Goal: Register for event/course

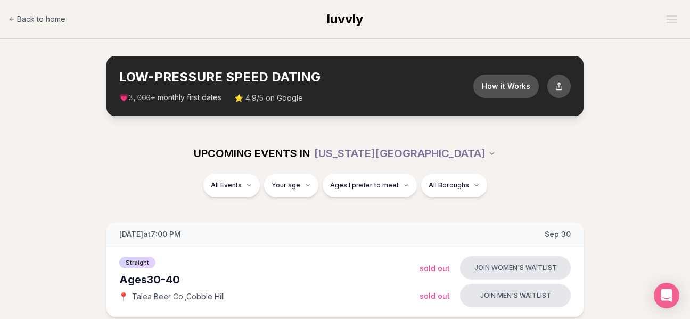
drag, startPoint x: 651, startPoint y: 143, endPoint x: 667, endPoint y: 157, distance: 21.5
click at [667, 157] on div "UPCOMING EVENTS IN [US_STATE][GEOGRAPHIC_DATA] All Events Your age Ages I prefe…" at bounding box center [345, 171] width 690 height 77
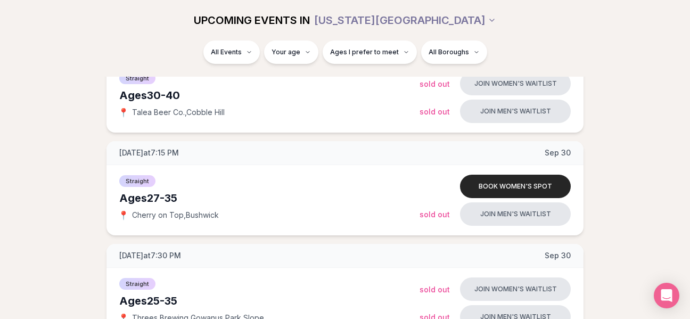
scroll to position [192, 0]
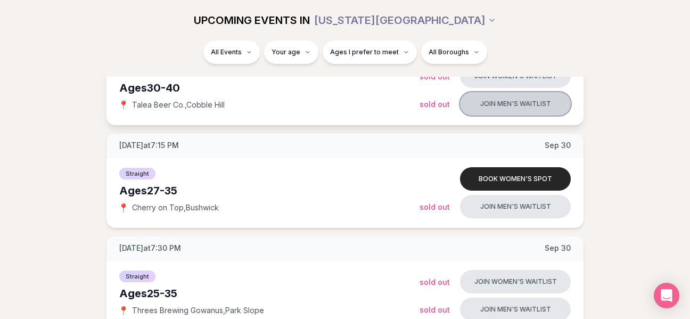
click at [517, 99] on button "Join men's waitlist" at bounding box center [515, 103] width 111 height 23
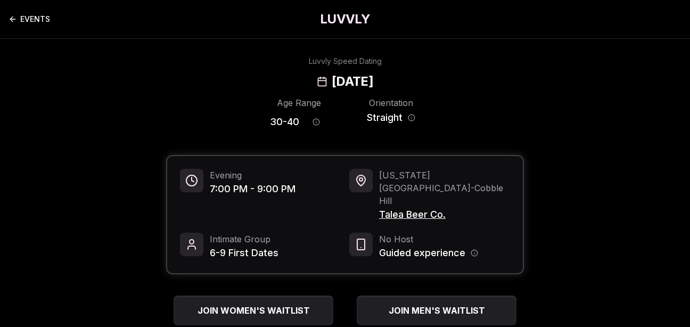
click at [11, 22] on icon "Back to events" at bounding box center [13, 19] width 9 height 9
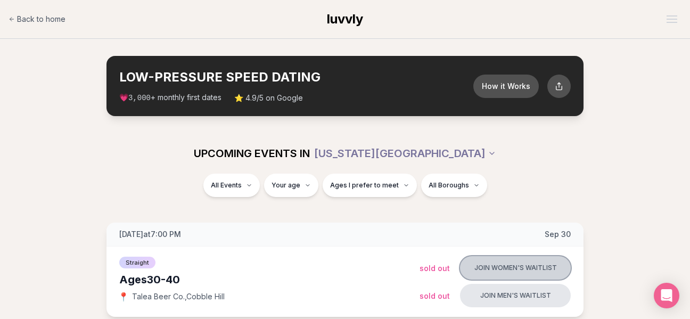
click at [522, 276] on button "Join women's waitlist" at bounding box center [515, 267] width 111 height 23
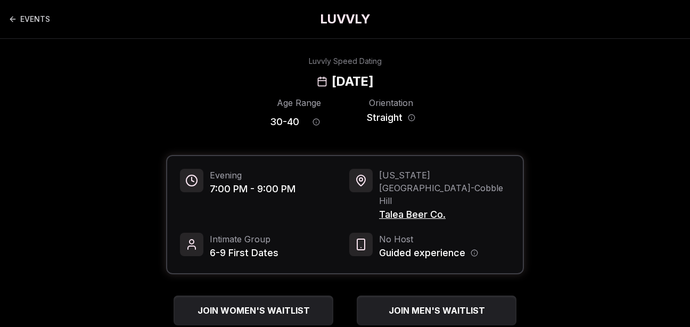
click at [427, 301] on div "JOIN MEN'S WAITLIST Sold Out" at bounding box center [436, 319] width 175 height 47
click at [428, 300] on div "JOIN MEN'S WAITLIST Sold Out" at bounding box center [436, 319] width 175 height 47
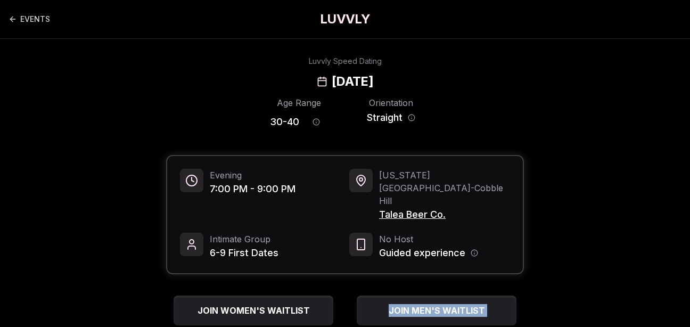
click at [428, 300] on div "JOIN MEN'S WAITLIST Sold Out" at bounding box center [436, 319] width 175 height 47
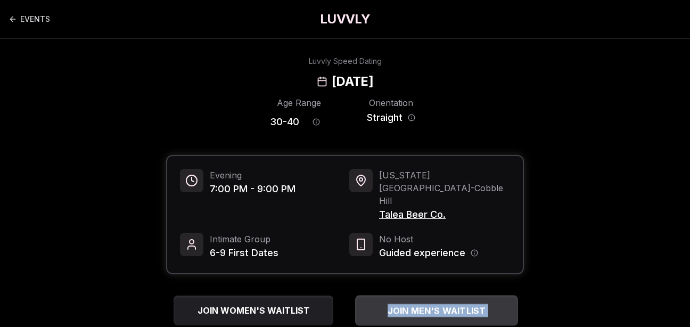
drag, startPoint x: 428, startPoint y: 300, endPoint x: 407, endPoint y: 289, distance: 23.8
click at [407, 304] on span "JOIN MEN'S WAITLIST" at bounding box center [436, 310] width 103 height 13
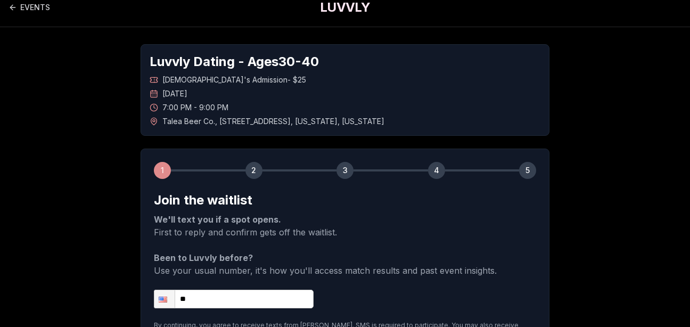
scroll to position [21, 0]
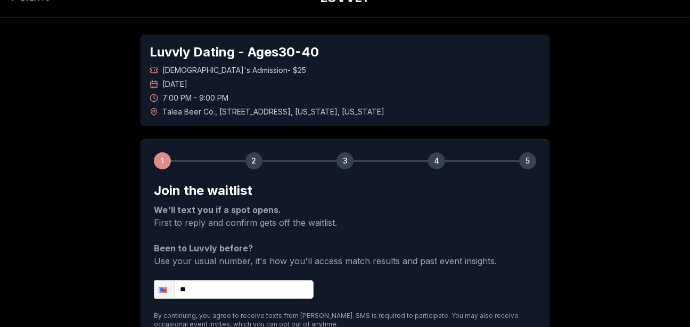
click at [264, 285] on input "**" at bounding box center [234, 289] width 160 height 19
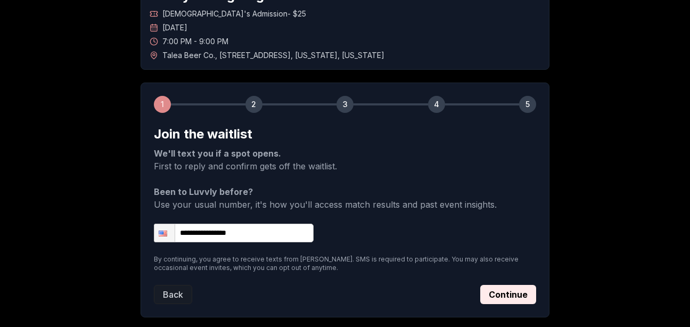
scroll to position [85, 0]
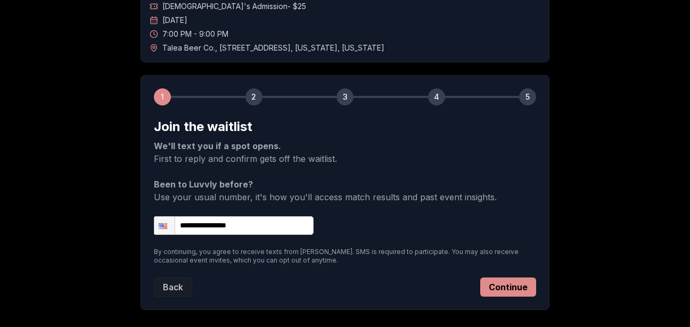
type input "**********"
click at [511, 288] on button "Continue" at bounding box center [508, 286] width 56 height 19
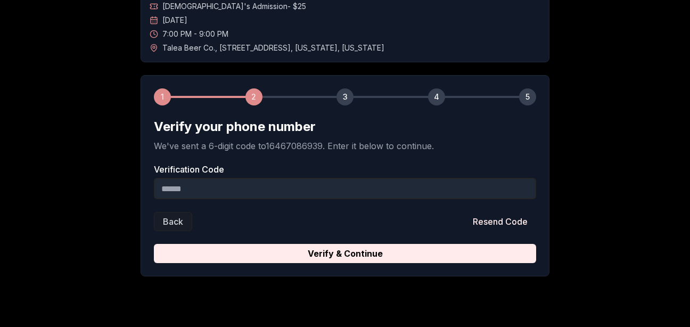
click at [423, 195] on input "Verification Code" at bounding box center [345, 188] width 382 height 21
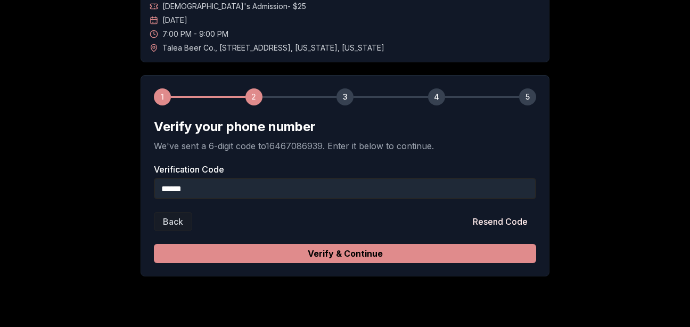
type input "******"
click at [390, 251] on button "Verify & Continue" at bounding box center [345, 253] width 382 height 19
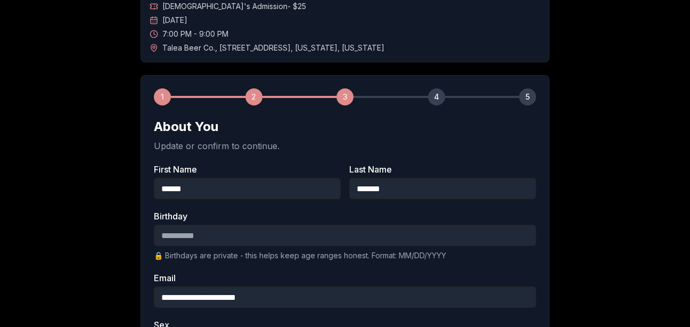
click at [169, 235] on input "Birthday" at bounding box center [345, 235] width 382 height 21
type input "**********"
type button "[DEMOGRAPHIC_DATA]"
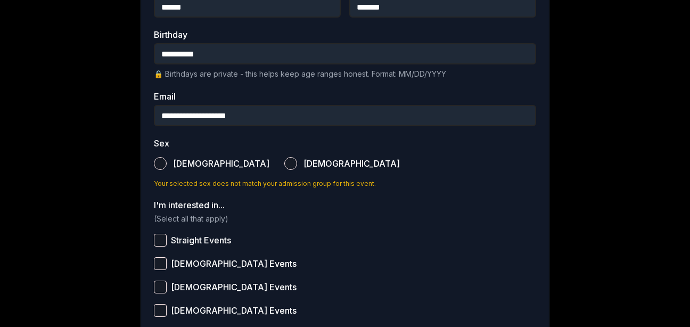
click at [154, 169] on div "**********" at bounding box center [345, 186] width 409 height 585
click at [154, 169] on label "[DEMOGRAPHIC_DATA] [DEMOGRAPHIC_DATA]" at bounding box center [212, 163] width 116 height 23
click at [154, 169] on button "[DEMOGRAPHIC_DATA]" at bounding box center [160, 163] width 13 height 13
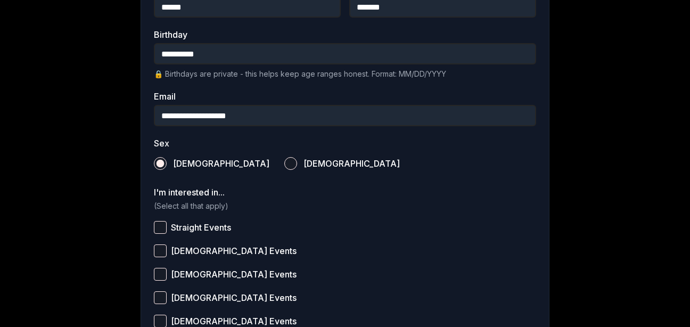
drag, startPoint x: 154, startPoint y: 169, endPoint x: 286, endPoint y: 186, distance: 132.6
click at [286, 186] on form "**********" at bounding box center [345, 194] width 382 height 515
click at [150, 213] on div "**********" at bounding box center [345, 180] width 409 height 572
click at [151, 214] on div "**********" at bounding box center [345, 180] width 409 height 572
drag, startPoint x: 151, startPoint y: 214, endPoint x: 161, endPoint y: 233, distance: 21.9
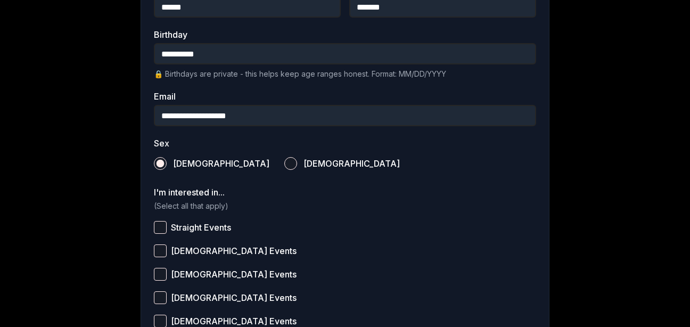
click at [161, 233] on button "Straight Events" at bounding box center [160, 227] width 13 height 13
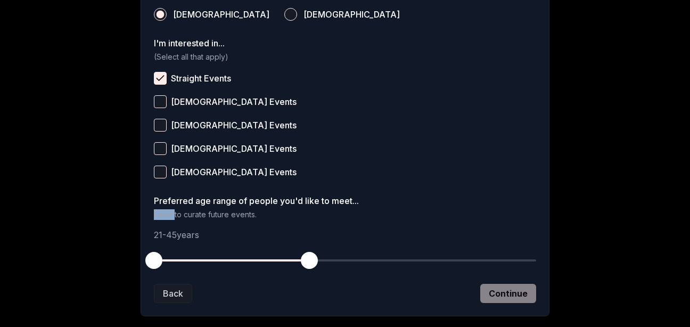
scroll to position [437, 0]
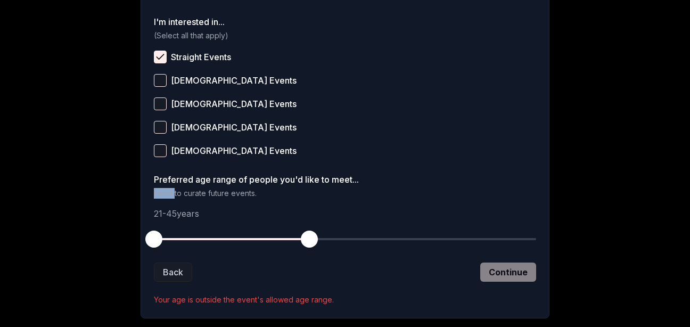
click at [157, 241] on span "button" at bounding box center [153, 239] width 17 height 17
drag, startPoint x: 157, startPoint y: 241, endPoint x: 192, endPoint y: 247, distance: 35.6
click at [192, 247] on span "button" at bounding box center [192, 239] width 17 height 17
drag, startPoint x: 317, startPoint y: 243, endPoint x: 322, endPoint y: 242, distance: 5.4
click at [322, 242] on span "button" at bounding box center [322, 239] width 17 height 17
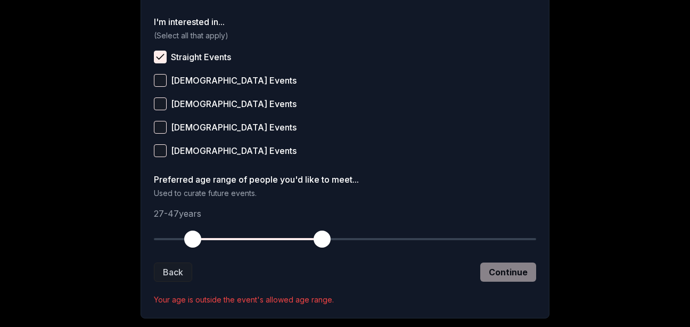
click at [509, 270] on div "Back Continue" at bounding box center [345, 271] width 382 height 19
click at [306, 241] on div at bounding box center [345, 238] width 382 height 21
drag, startPoint x: 322, startPoint y: 240, endPoint x: 310, endPoint y: 241, distance: 11.8
click at [310, 241] on span "button" at bounding box center [309, 239] width 17 height 17
click at [495, 276] on div "Back Continue" at bounding box center [345, 271] width 382 height 19
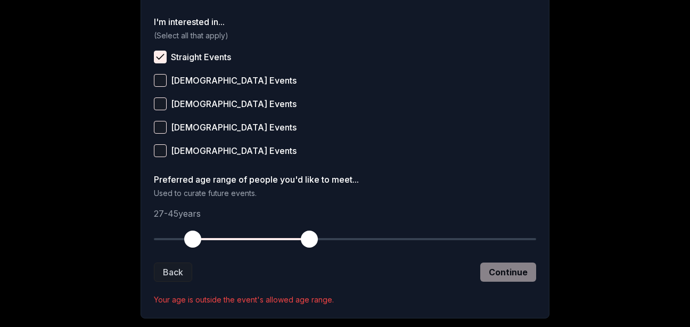
click at [495, 276] on div "Back Continue" at bounding box center [345, 271] width 382 height 19
drag, startPoint x: 495, startPoint y: 276, endPoint x: 379, endPoint y: 229, distance: 125.5
click at [379, 229] on form "**********" at bounding box center [345, 35] width 382 height 539
click at [305, 242] on span "button" at bounding box center [302, 239] width 17 height 17
click at [509, 275] on div "Back Continue" at bounding box center [345, 271] width 382 height 19
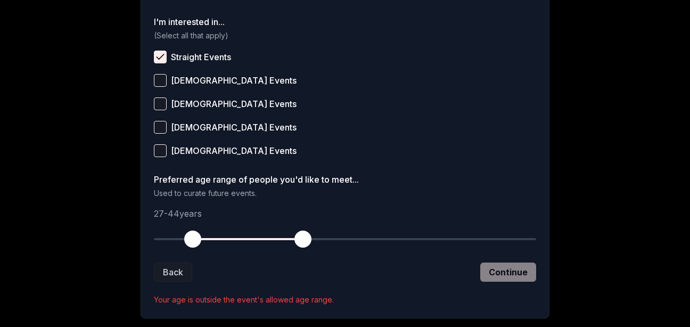
click at [509, 275] on div "Back Continue" at bounding box center [345, 271] width 382 height 19
drag, startPoint x: 191, startPoint y: 234, endPoint x: 152, endPoint y: 243, distance: 40.0
click at [152, 243] on span "button" at bounding box center [153, 239] width 17 height 17
click at [512, 271] on div "Back Continue" at bounding box center [345, 271] width 382 height 19
drag, startPoint x: 154, startPoint y: 237, endPoint x: 135, endPoint y: 241, distance: 19.0
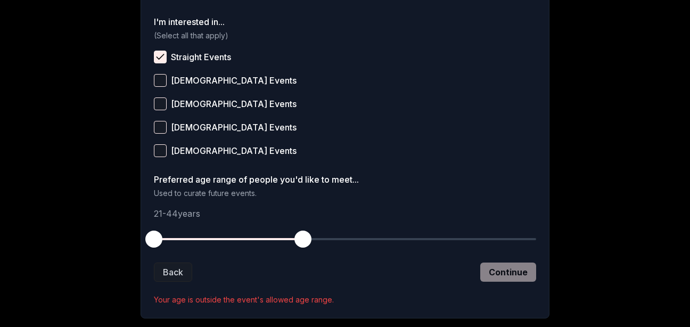
click at [305, 236] on span "button" at bounding box center [302, 239] width 17 height 17
click at [309, 236] on span "button" at bounding box center [309, 239] width 17 height 17
click at [513, 267] on div "Back Continue" at bounding box center [345, 271] width 382 height 19
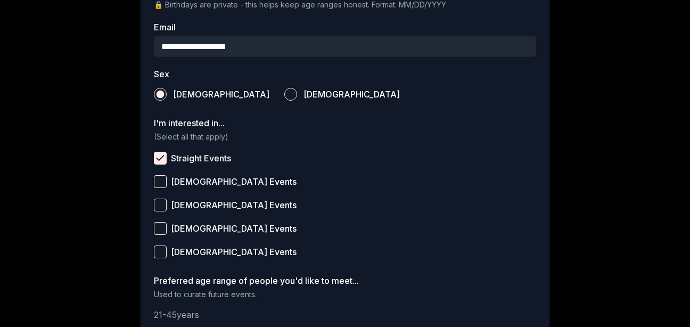
scroll to position [322, 0]
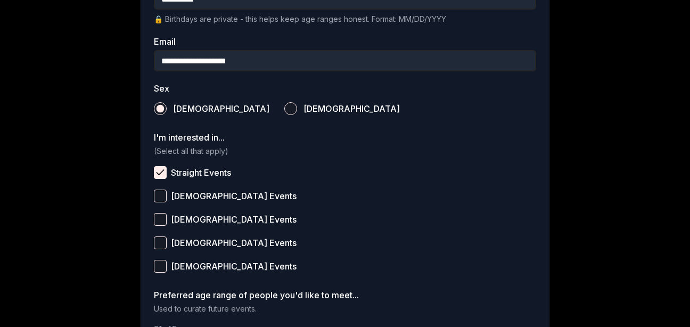
click at [160, 171] on button "Straight Events" at bounding box center [160, 172] width 13 height 13
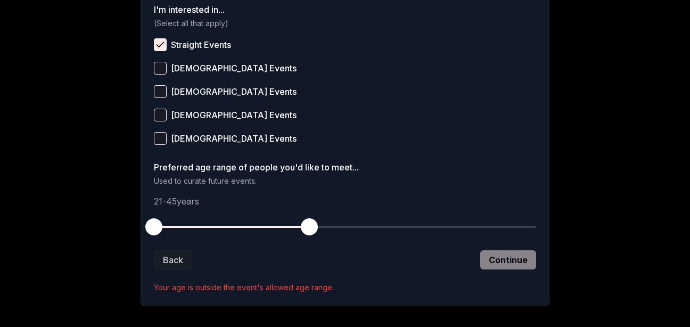
scroll to position [499, 0]
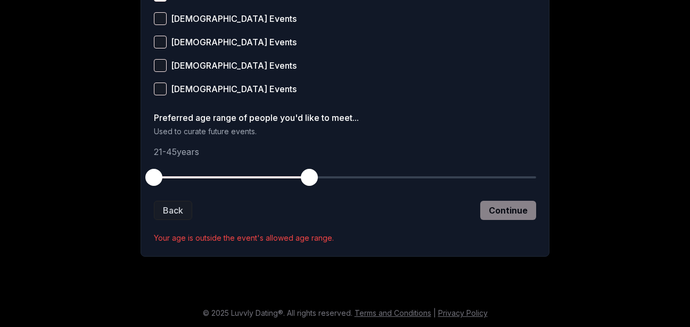
click at [311, 179] on span "button" at bounding box center [309, 177] width 17 height 17
click at [315, 179] on span "button" at bounding box center [315, 177] width 17 height 17
click at [497, 208] on div "Back Continue" at bounding box center [345, 210] width 382 height 19
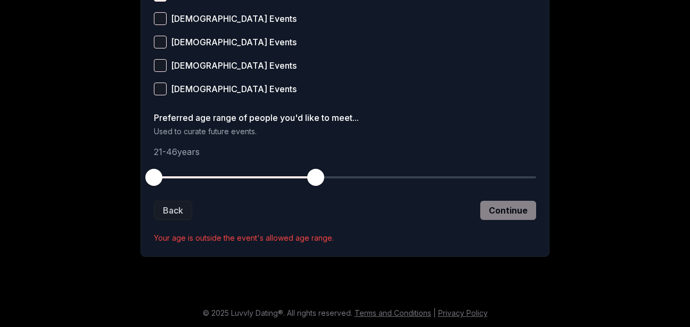
click at [499, 209] on div "Back Continue" at bounding box center [345, 210] width 382 height 19
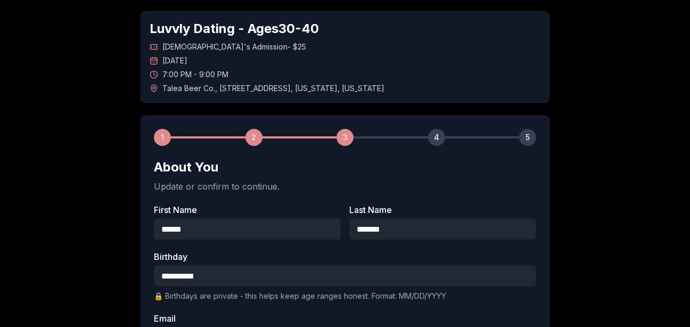
scroll to position [0, 0]
